Goal: Task Accomplishment & Management: Use online tool/utility

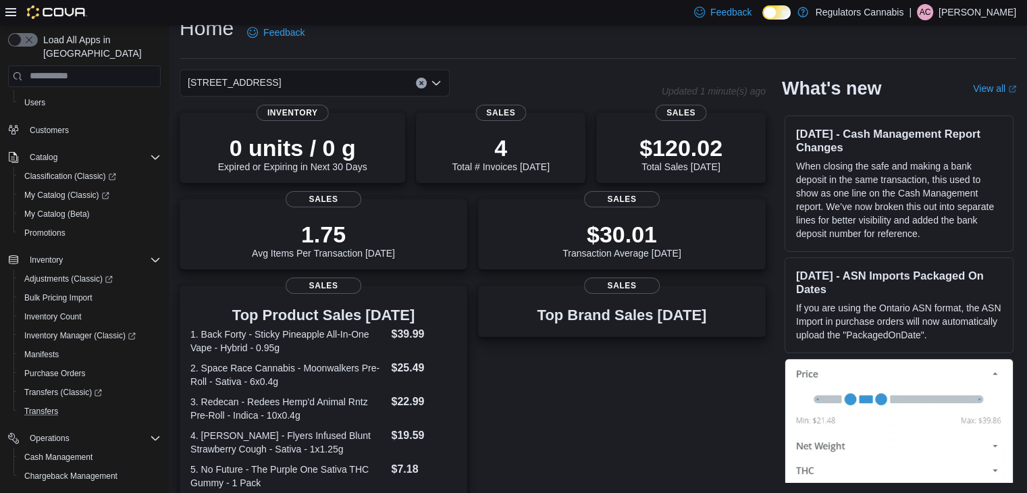
scroll to position [190, 0]
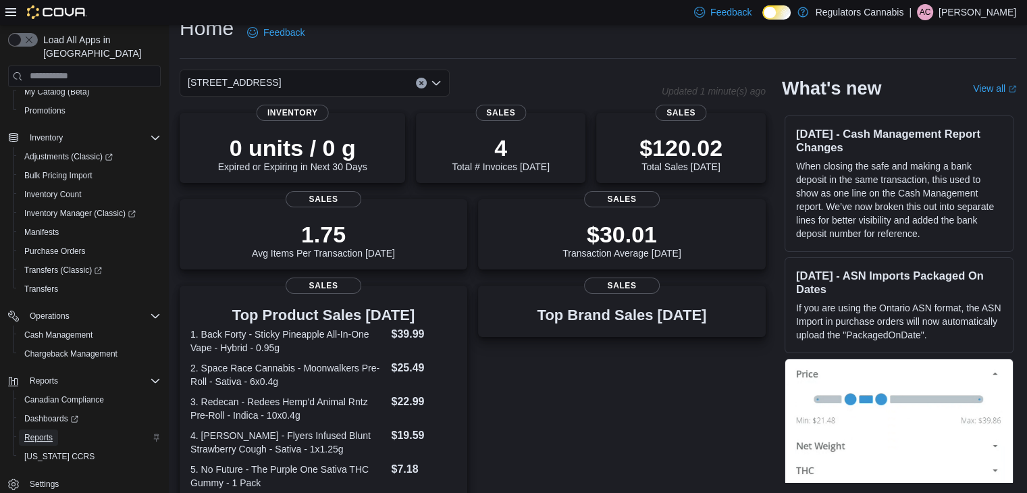
click at [48, 432] on span "Reports" at bounding box center [38, 437] width 28 height 11
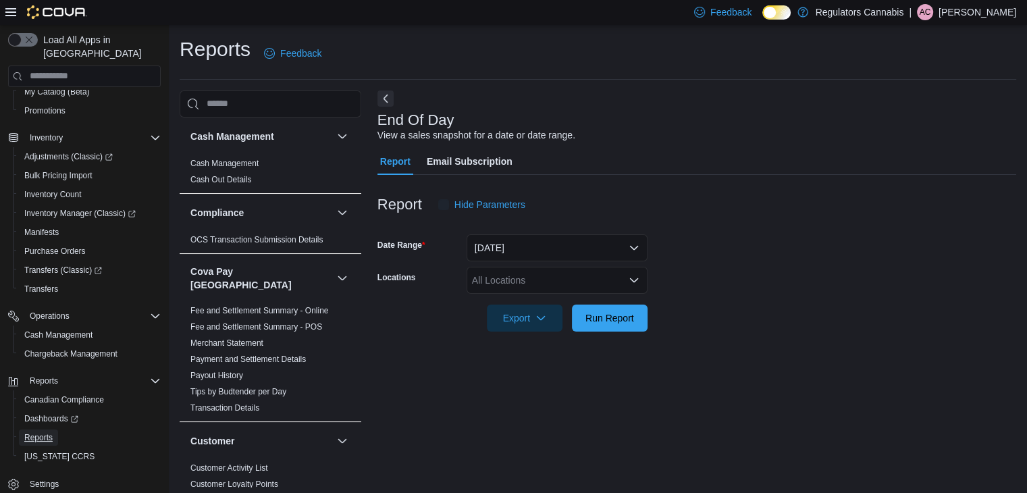
scroll to position [5, 0]
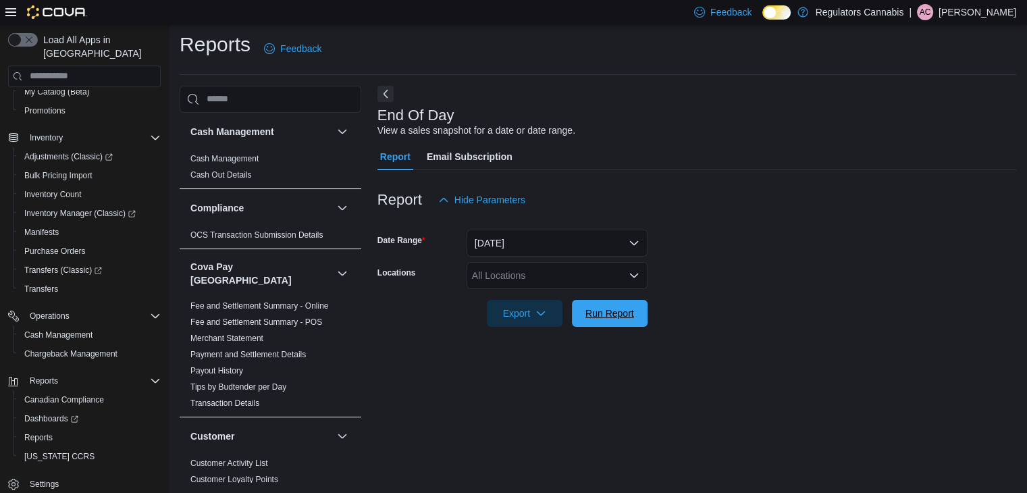
click at [599, 314] on span "Run Report" at bounding box center [609, 314] width 49 height 14
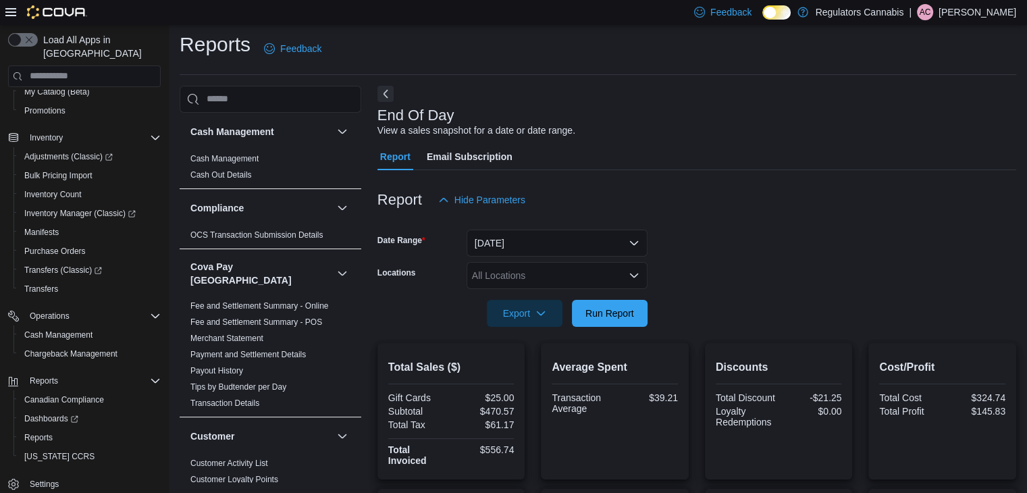
click at [11, 13] on icon at bounding box center [10, 12] width 11 height 11
